Goal: Transaction & Acquisition: Download file/media

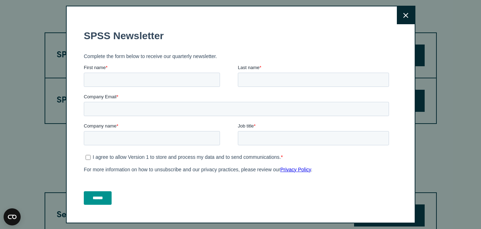
click at [402, 15] on button "Close" at bounding box center [406, 15] width 18 height 18
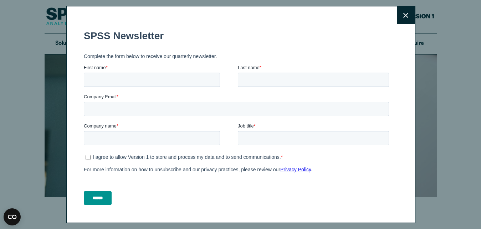
click at [402, 19] on button "Close" at bounding box center [406, 15] width 18 height 18
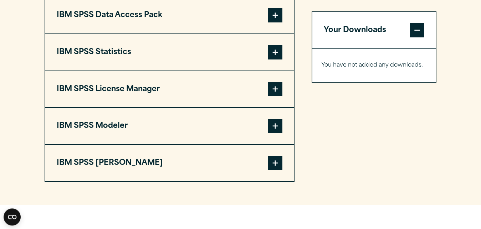
scroll to position [582, 0]
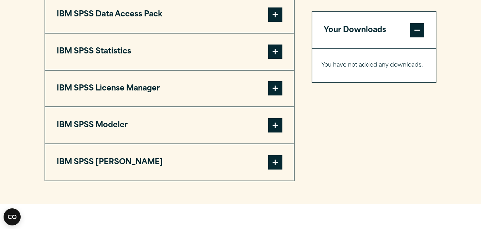
click at [270, 90] on span at bounding box center [275, 88] width 14 height 14
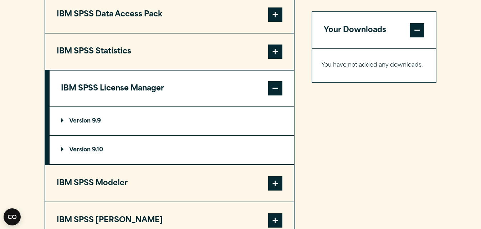
click at [271, 89] on span at bounding box center [275, 88] width 14 height 14
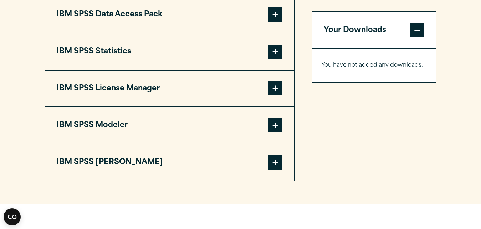
click at [268, 126] on span at bounding box center [275, 125] width 14 height 14
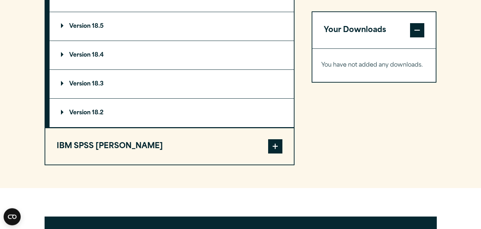
scroll to position [727, 0]
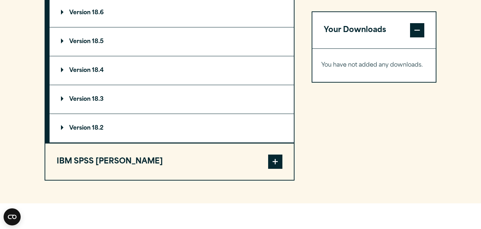
click at [275, 160] on span at bounding box center [275, 162] width 14 height 14
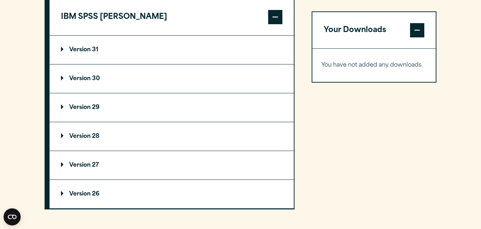
click at [131, 108] on summary "Version 29" at bounding box center [172, 107] width 244 height 29
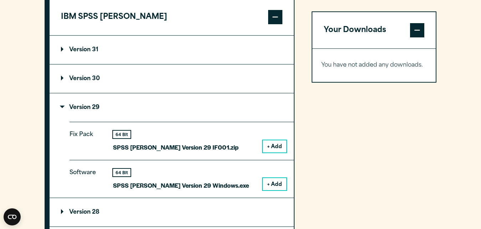
drag, startPoint x: 59, startPoint y: 103, endPoint x: 70, endPoint y: 105, distance: 10.8
click at [59, 104] on summary "Version 29" at bounding box center [172, 107] width 244 height 29
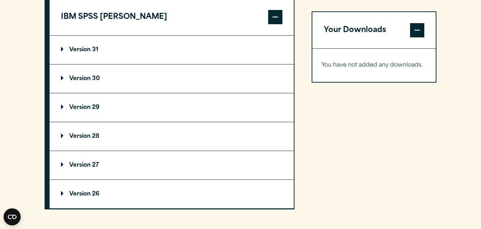
click at [89, 108] on p "Version 29" at bounding box center [80, 108] width 39 height 6
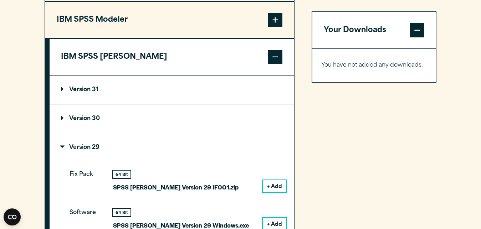
scroll to position [618, 0]
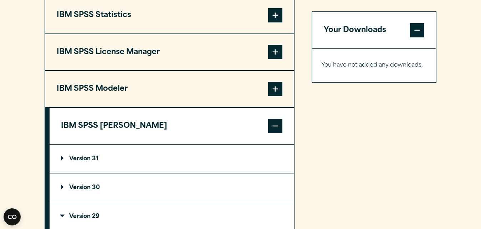
click at [160, 20] on button "IBM SPSS Statistics" at bounding box center [169, 15] width 249 height 36
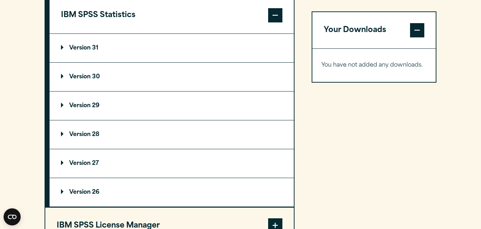
click at [103, 106] on summary "Version 29" at bounding box center [172, 106] width 244 height 29
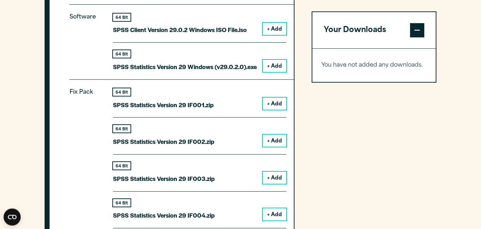
scroll to position [764, 0]
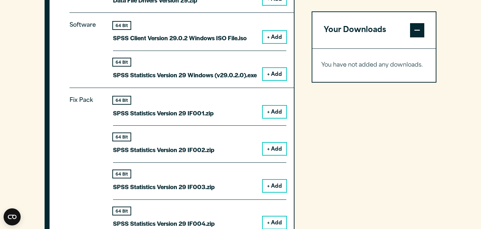
click at [273, 73] on button "+ Add" at bounding box center [275, 74] width 24 height 12
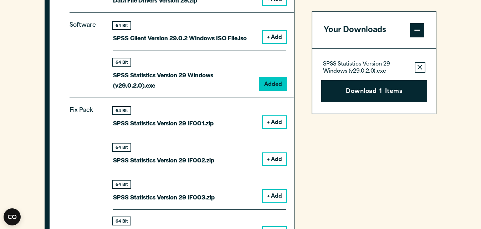
click at [363, 90] on button "Download 1 Items" at bounding box center [374, 91] width 106 height 22
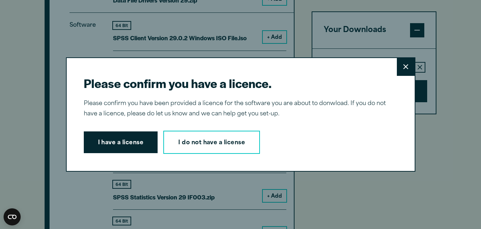
click at [123, 142] on button "I have a license" at bounding box center [121, 143] width 74 height 22
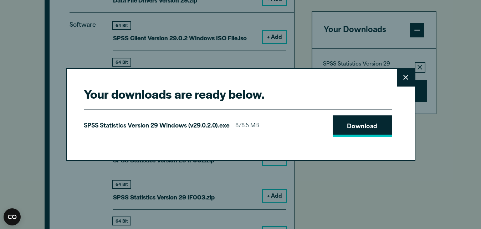
click at [342, 128] on link "Download" at bounding box center [362, 127] width 59 height 22
click at [391, 199] on div "Your downloads are ready below. Close SPSS Statistics Version 29 Windows (v29.0…" at bounding box center [240, 114] width 481 height 229
